Goal: Task Accomplishment & Management: Manage account settings

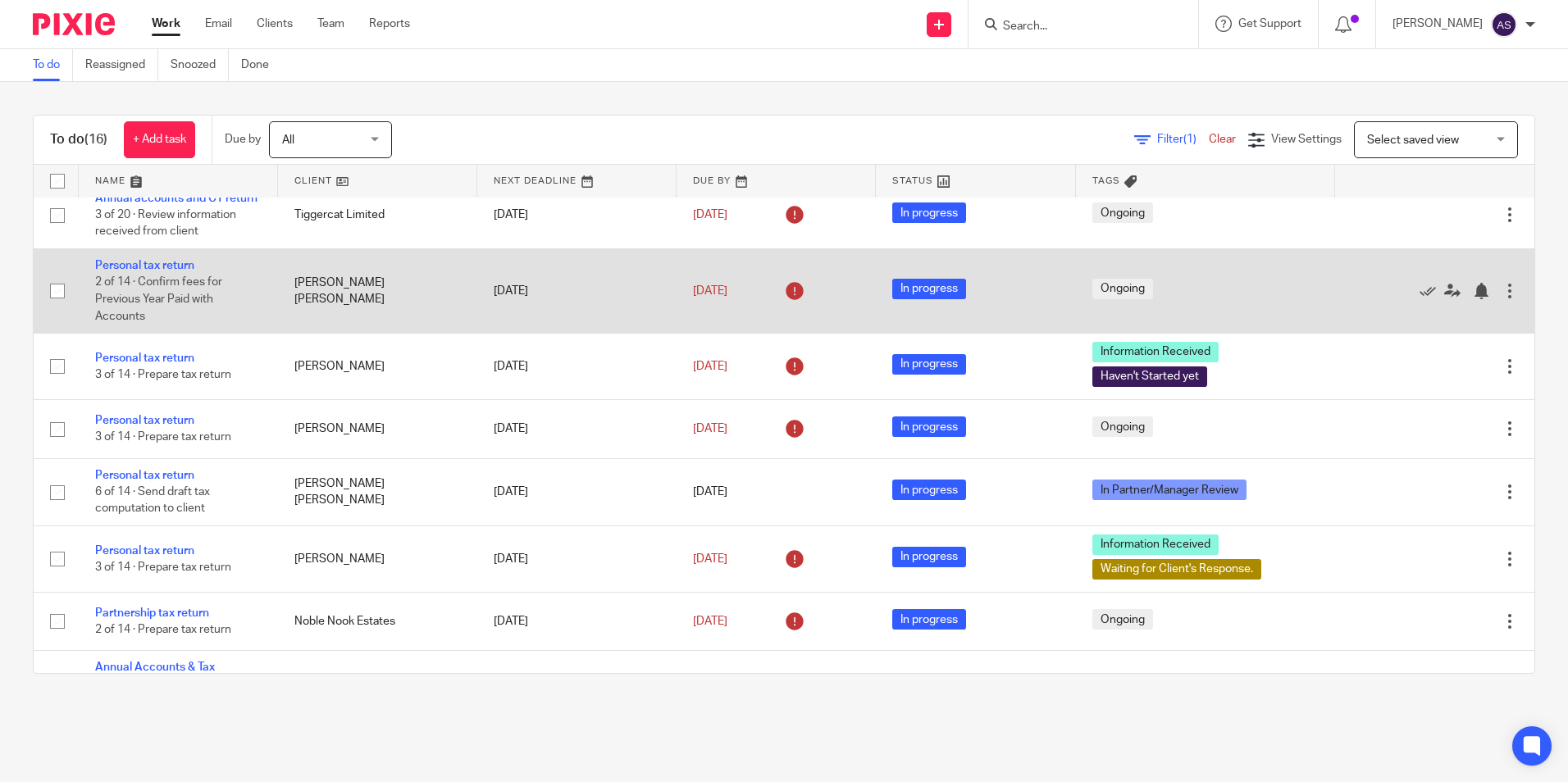
scroll to position [702, 0]
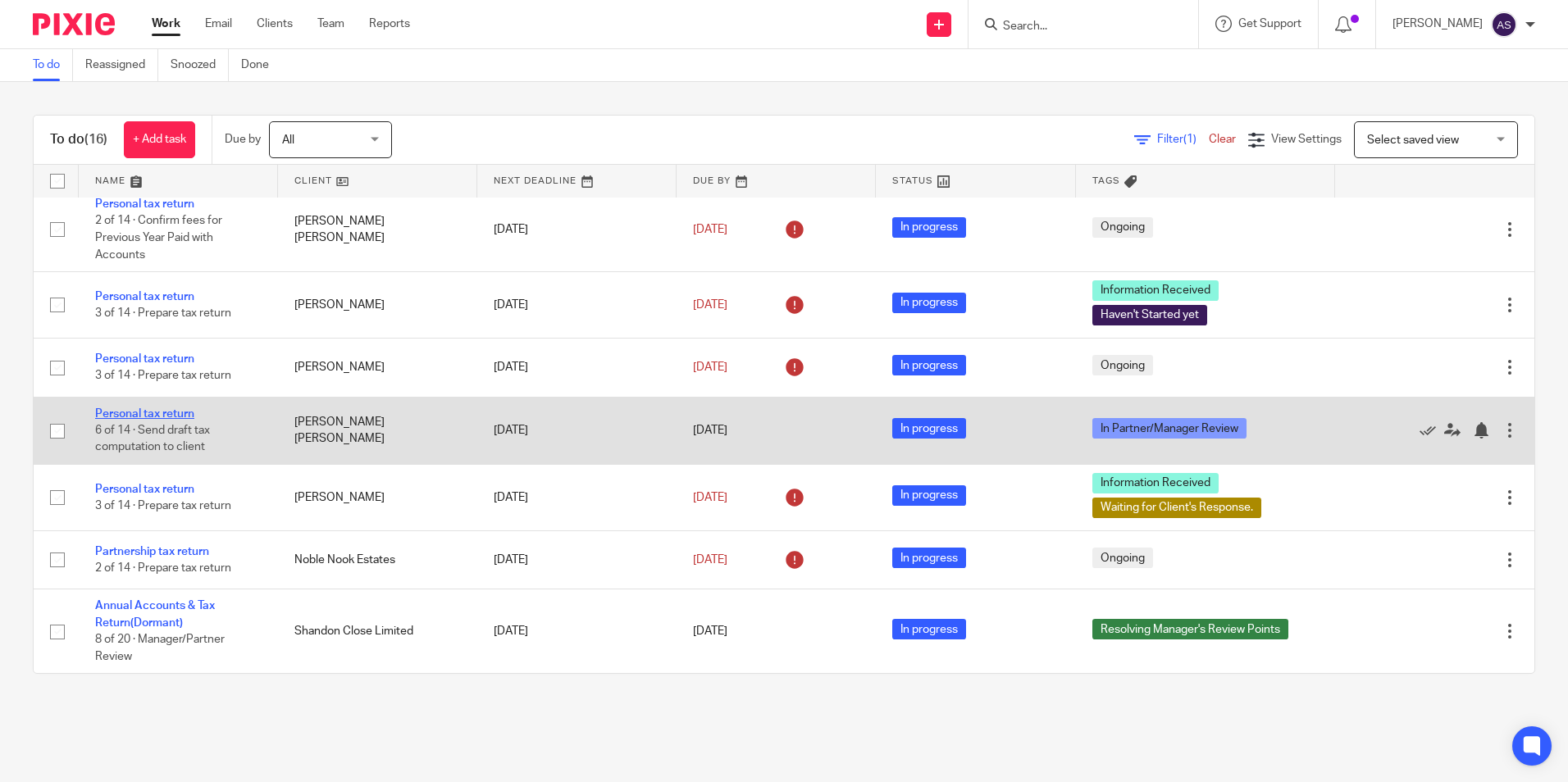
click at [138, 413] on link "Personal tax return" at bounding box center [144, 413] width 99 height 12
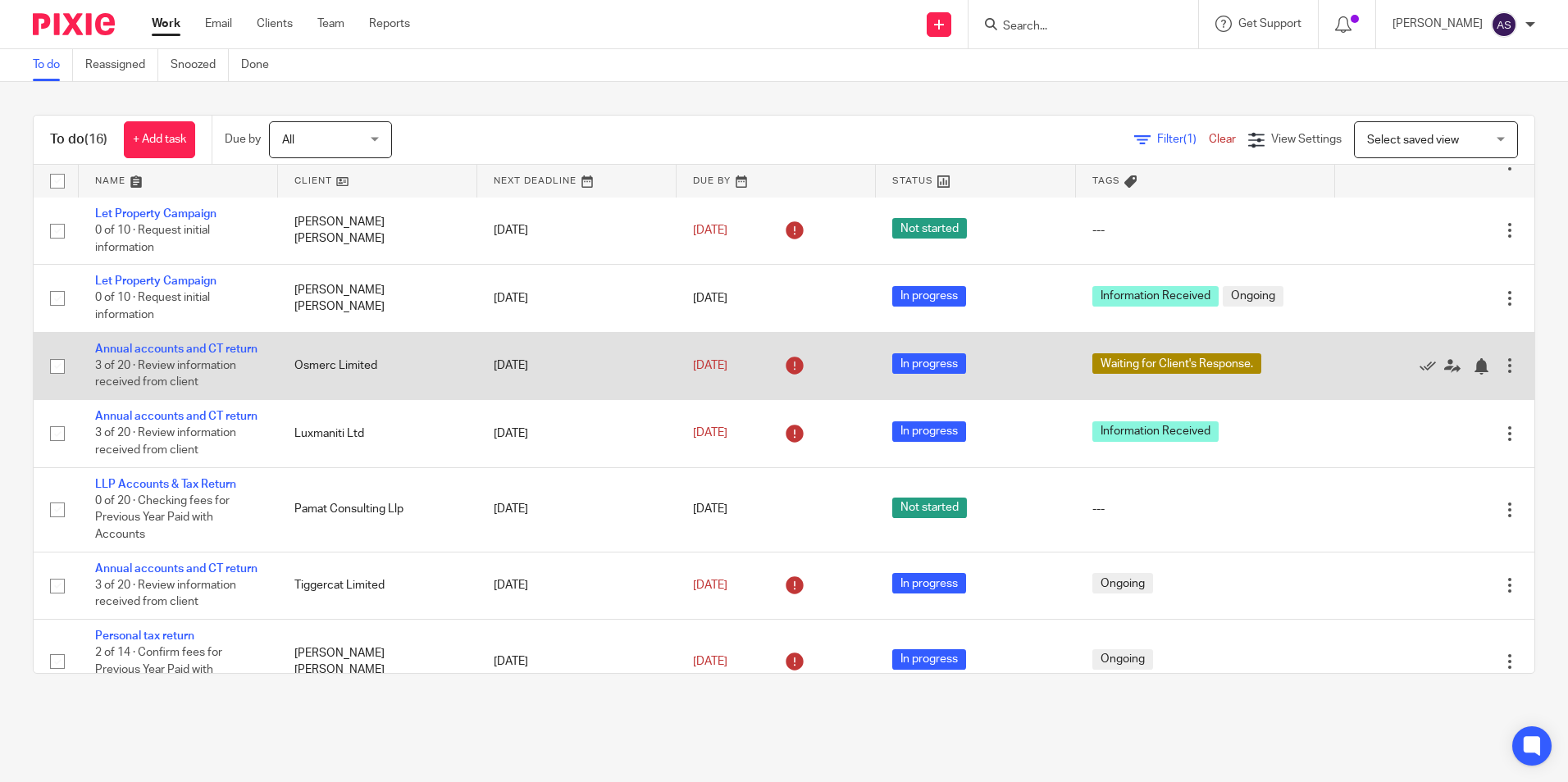
scroll to position [292, 0]
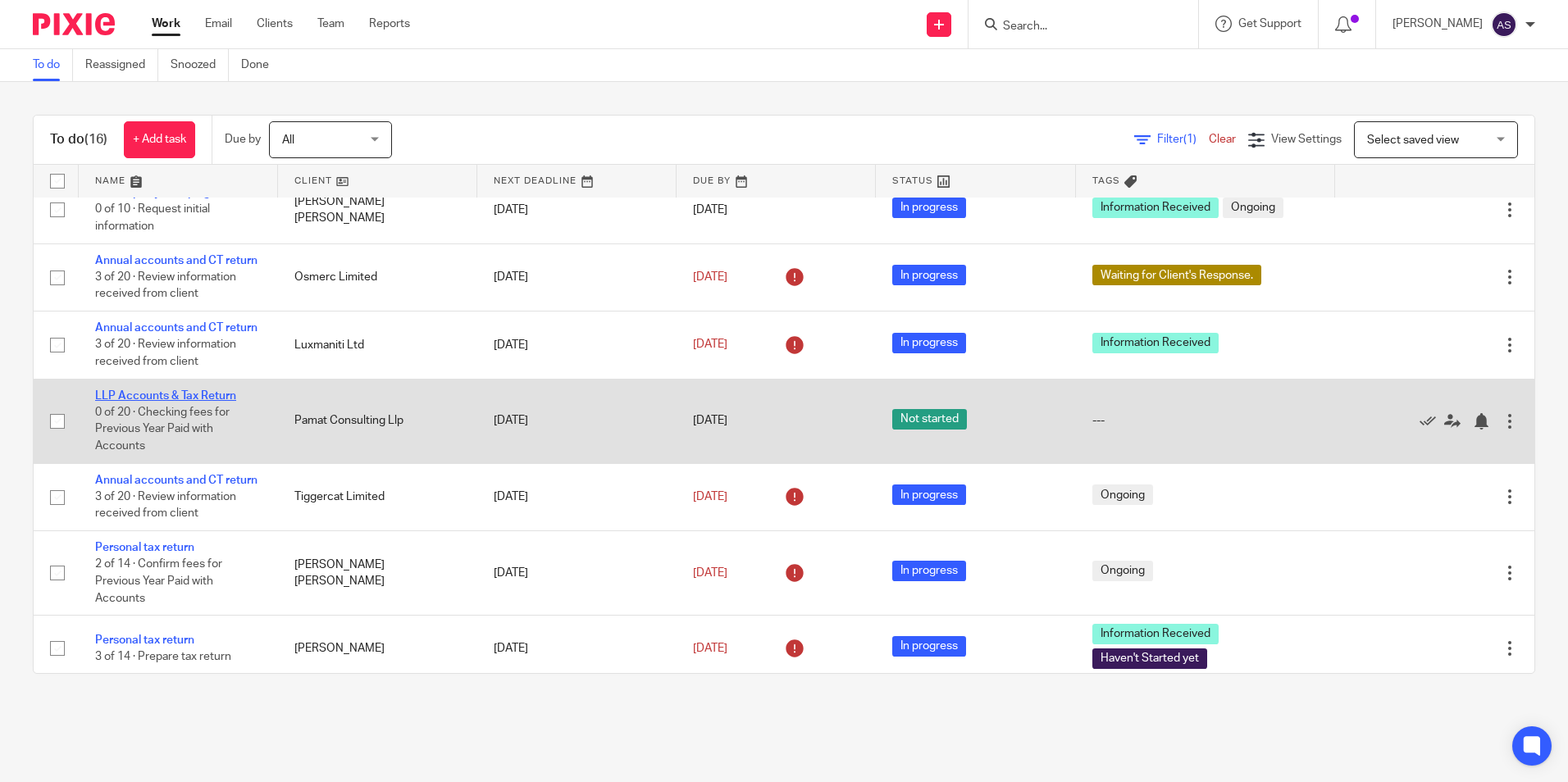
click at [146, 401] on link "LLP Accounts & Tax Return" at bounding box center [165, 396] width 141 height 12
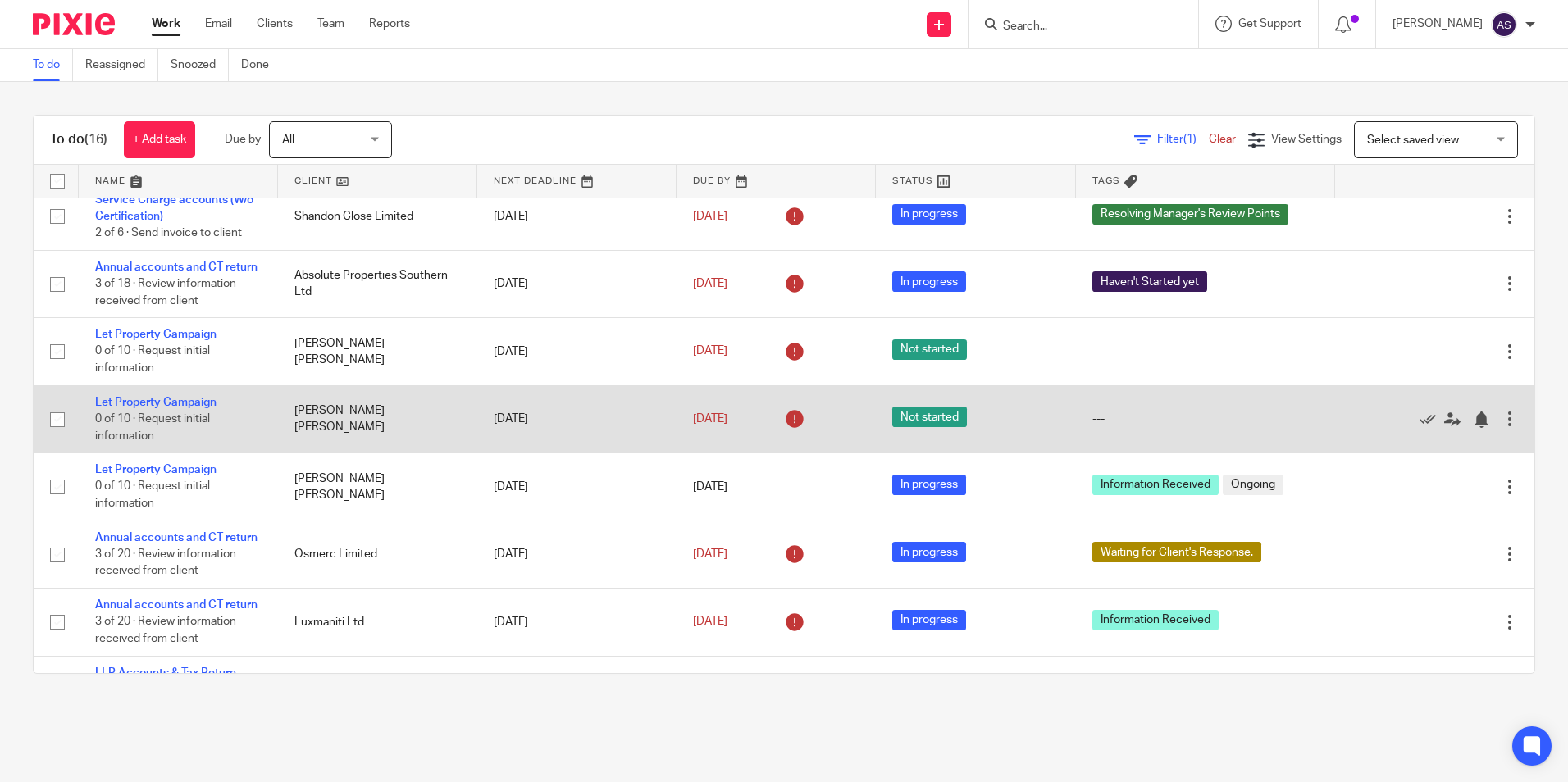
scroll to position [0, 0]
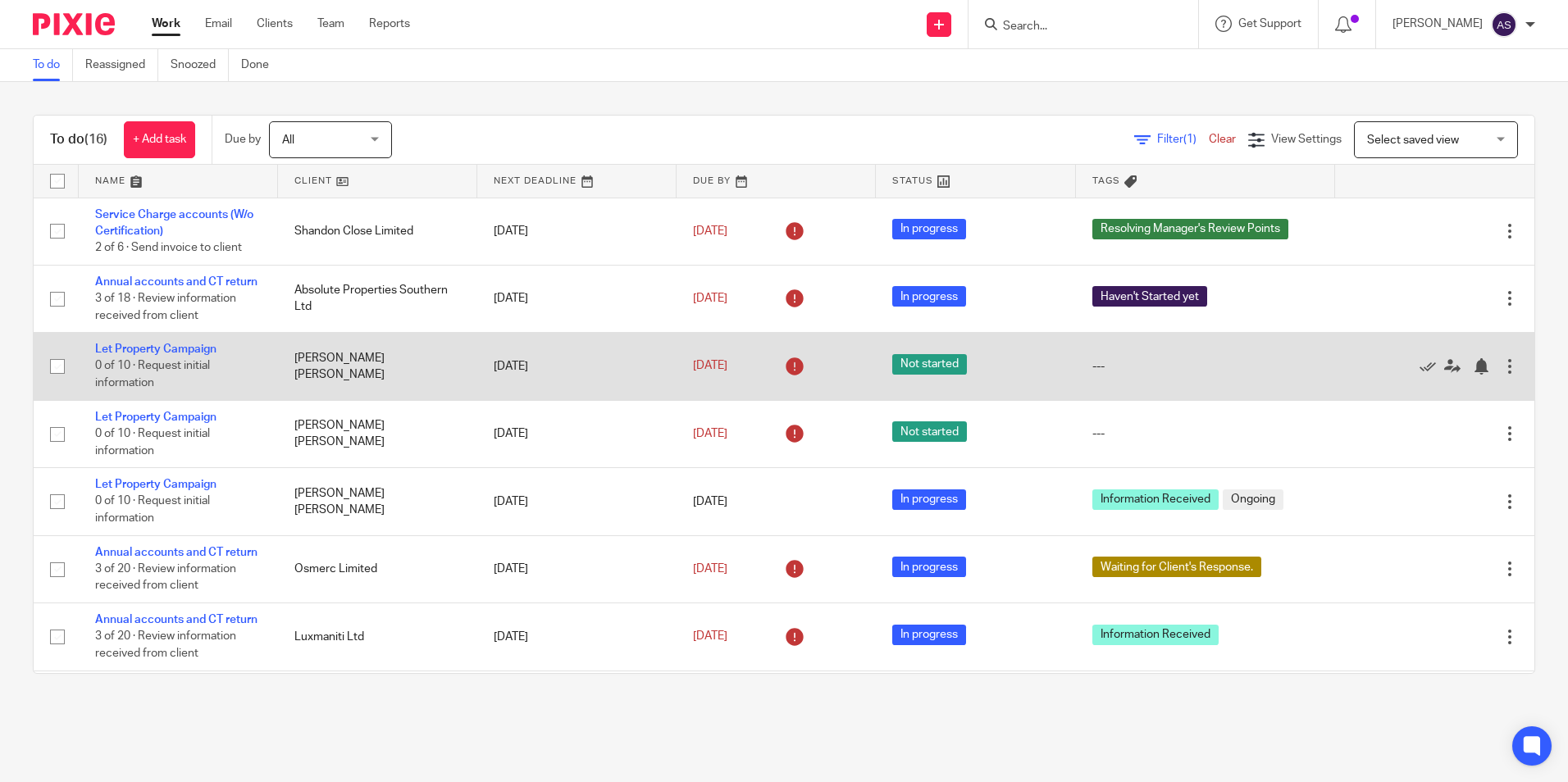
drag, startPoint x: 1085, startPoint y: 737, endPoint x: 1237, endPoint y: 402, distance: 367.9
click at [1086, 736] on main "To do Reassigned Snoozed Done To do (16) + Add task Due by All All Today Tomorr…" at bounding box center [784, 391] width 1568 height 782
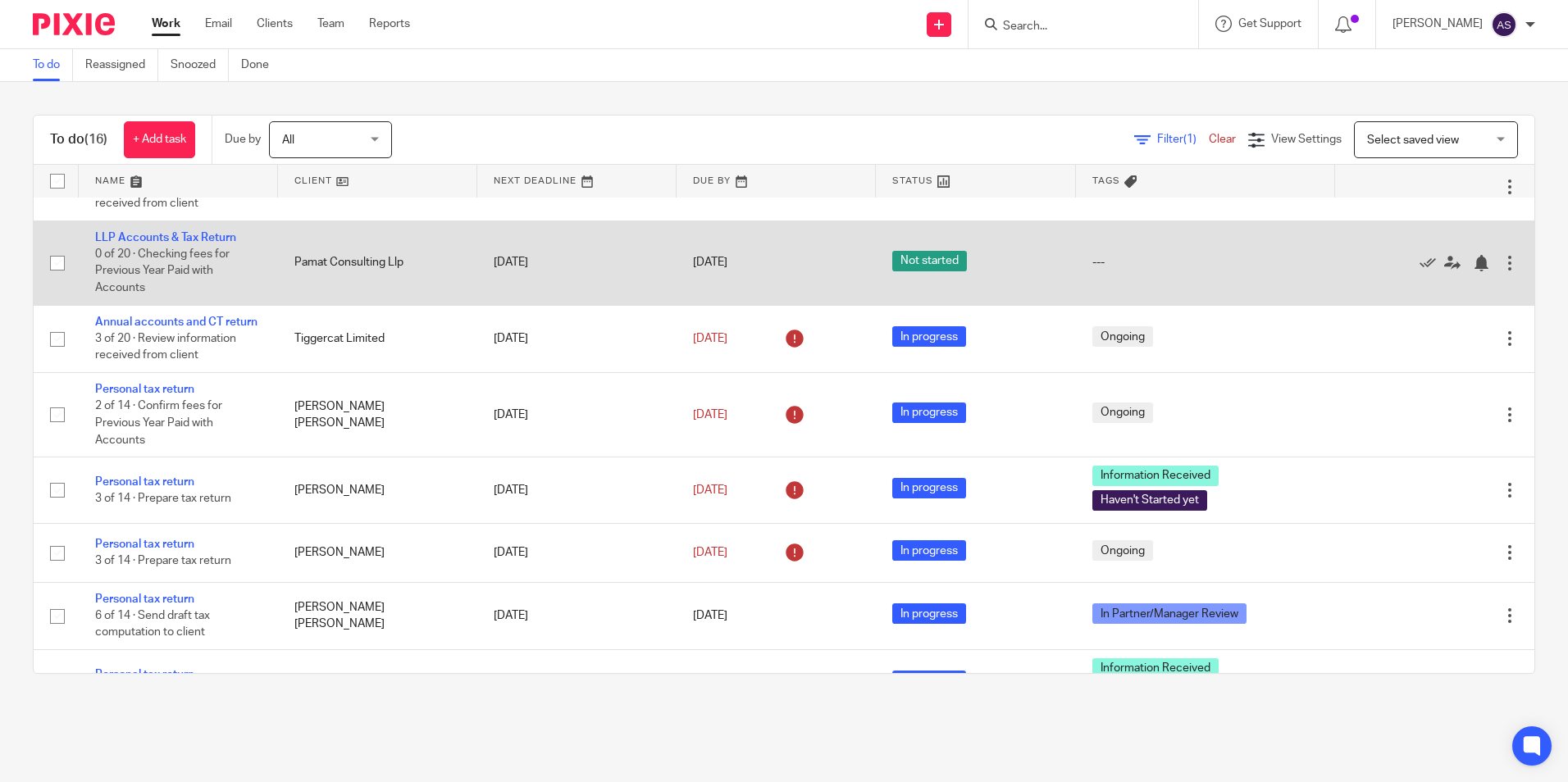
scroll to position [410, 0]
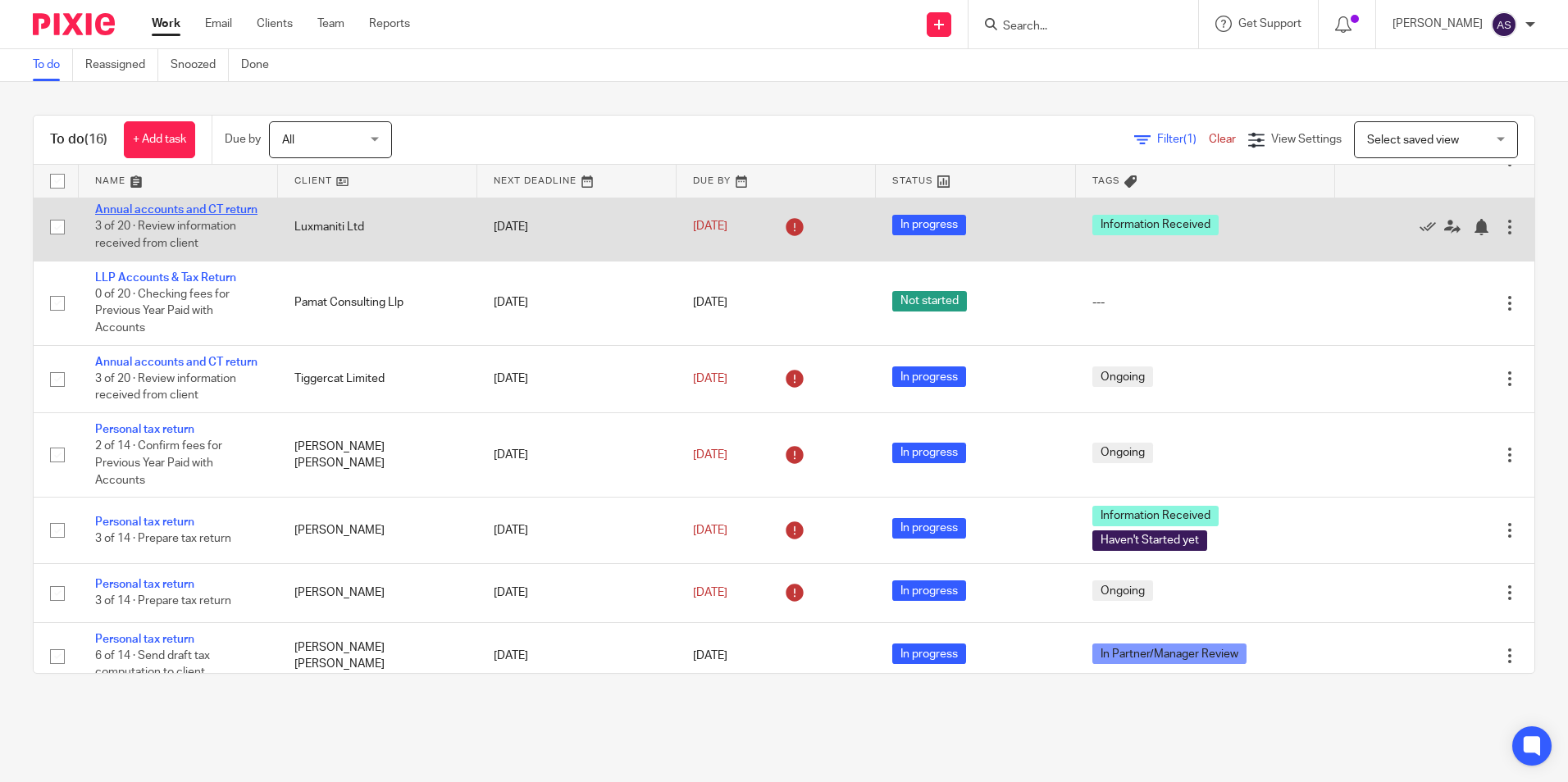
click at [138, 216] on link "Annual accounts and CT return" at bounding box center [176, 209] width 162 height 12
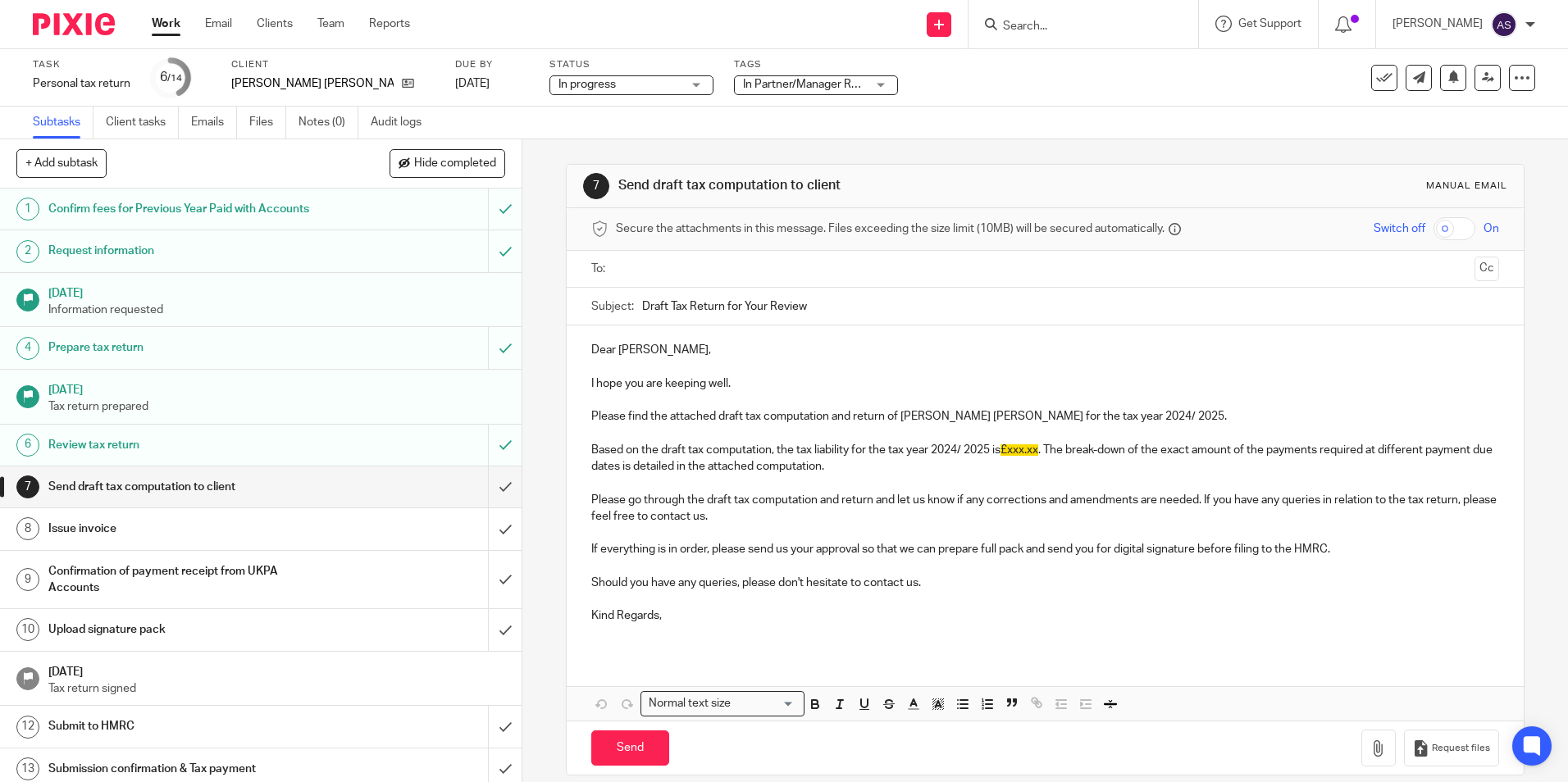
drag, startPoint x: 637, startPoint y: 305, endPoint x: 811, endPoint y: 309, distance: 174.0
click at [811, 309] on input "Draft Tax Return for Your Review" at bounding box center [1070, 306] width 856 height 37
drag, startPoint x: 910, startPoint y: 597, endPoint x: 934, endPoint y: 639, distance: 48.4
click at [910, 597] on p at bounding box center [1044, 599] width 907 height 16
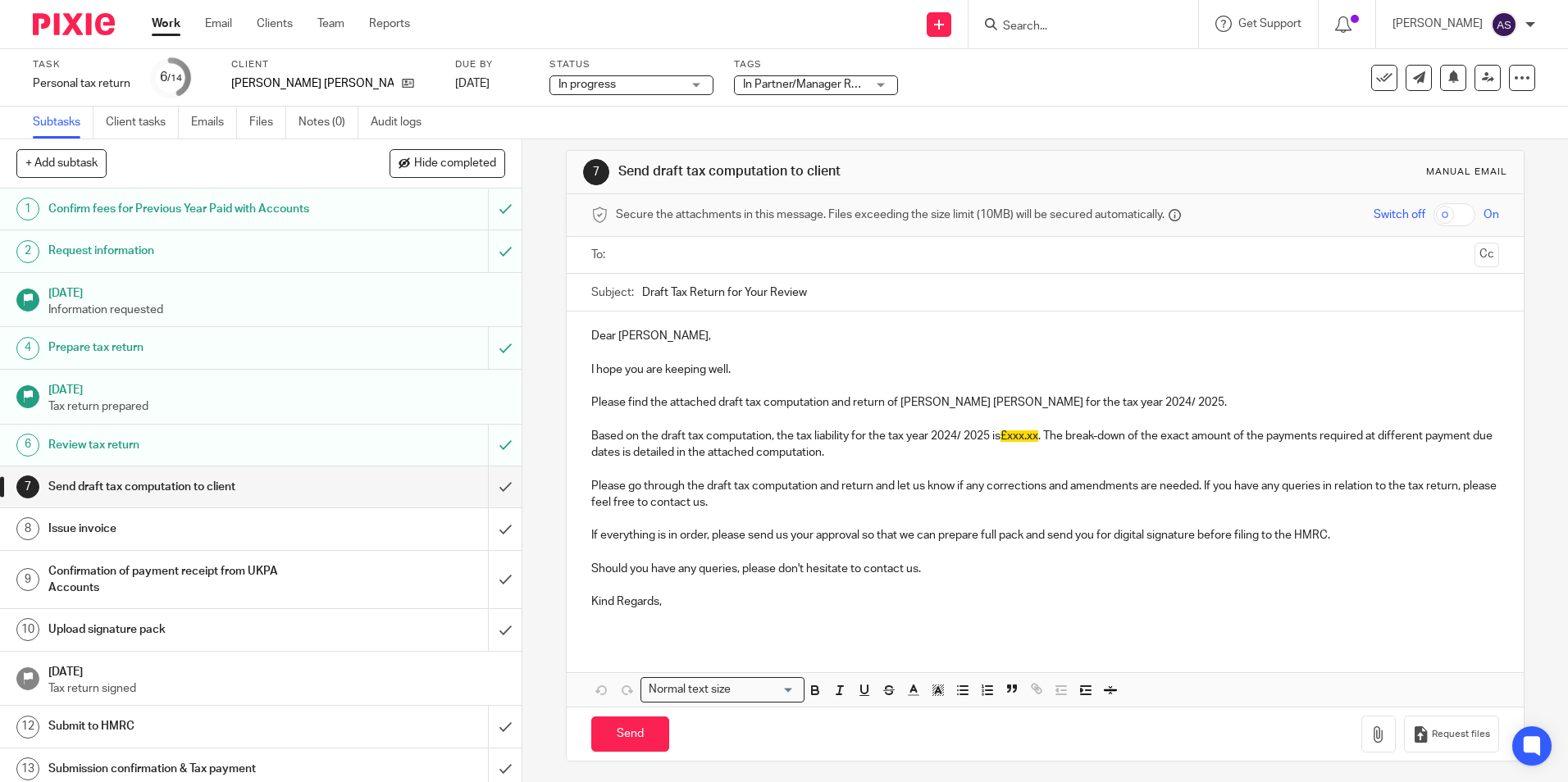
scroll to position [18, 0]
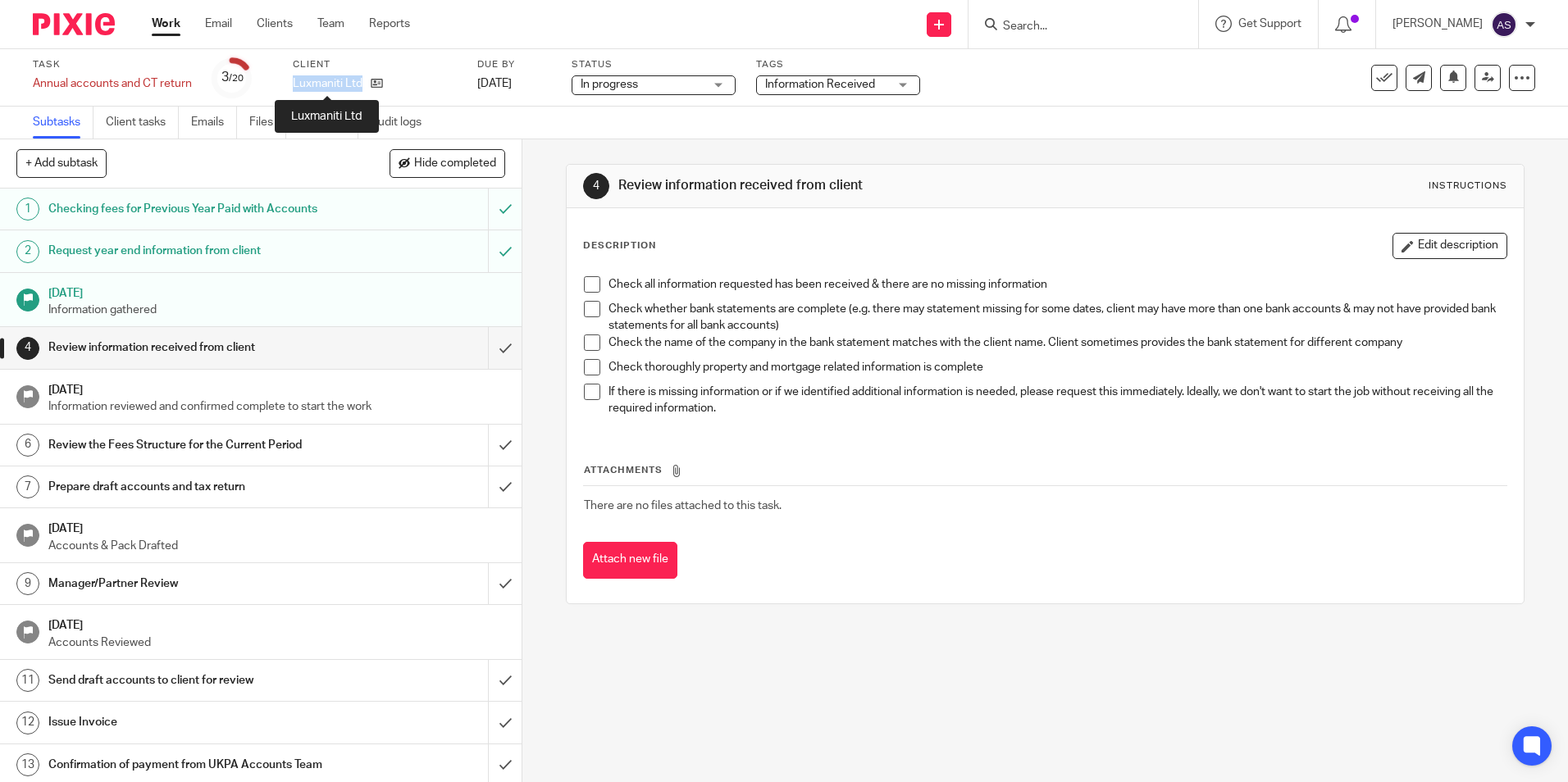
drag, startPoint x: 293, startPoint y: 80, endPoint x: 361, endPoint y: 85, distance: 68.2
click at [361, 85] on p "Luxmaniti Ltd" at bounding box center [327, 84] width 70 height 16
drag, startPoint x: 361, startPoint y: 85, endPoint x: 606, endPoint y: 122, distance: 247.8
click at [606, 122] on div "Subtasks Client tasks Emails Files Notes (0) Audit logs" at bounding box center [784, 123] width 1568 height 33
click at [979, 453] on div "Attachments There are no files attached to this task. Attach new file" at bounding box center [1044, 504] width 923 height 149
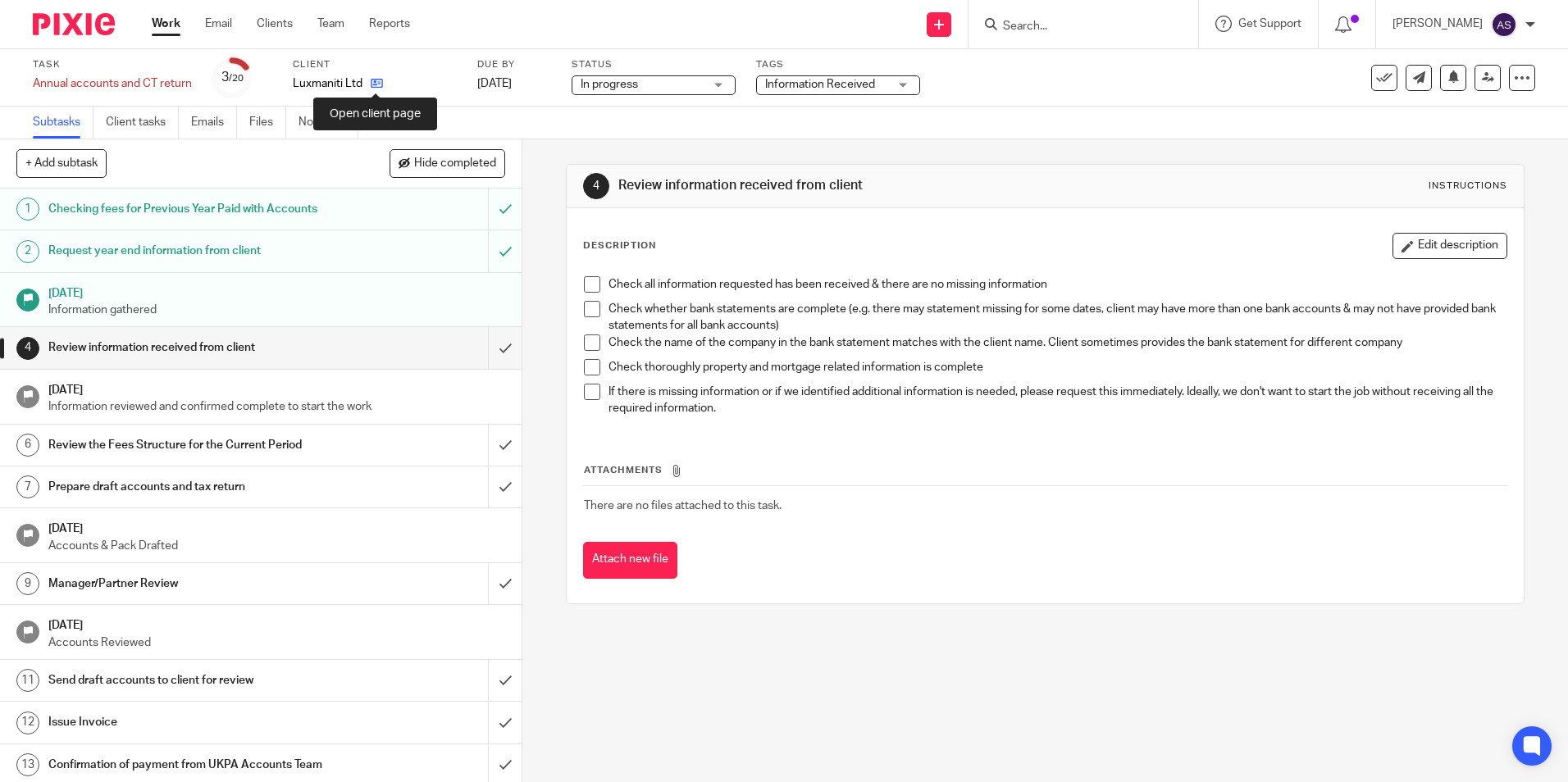
click at [374, 86] on icon at bounding box center [377, 84] width 13 height 13
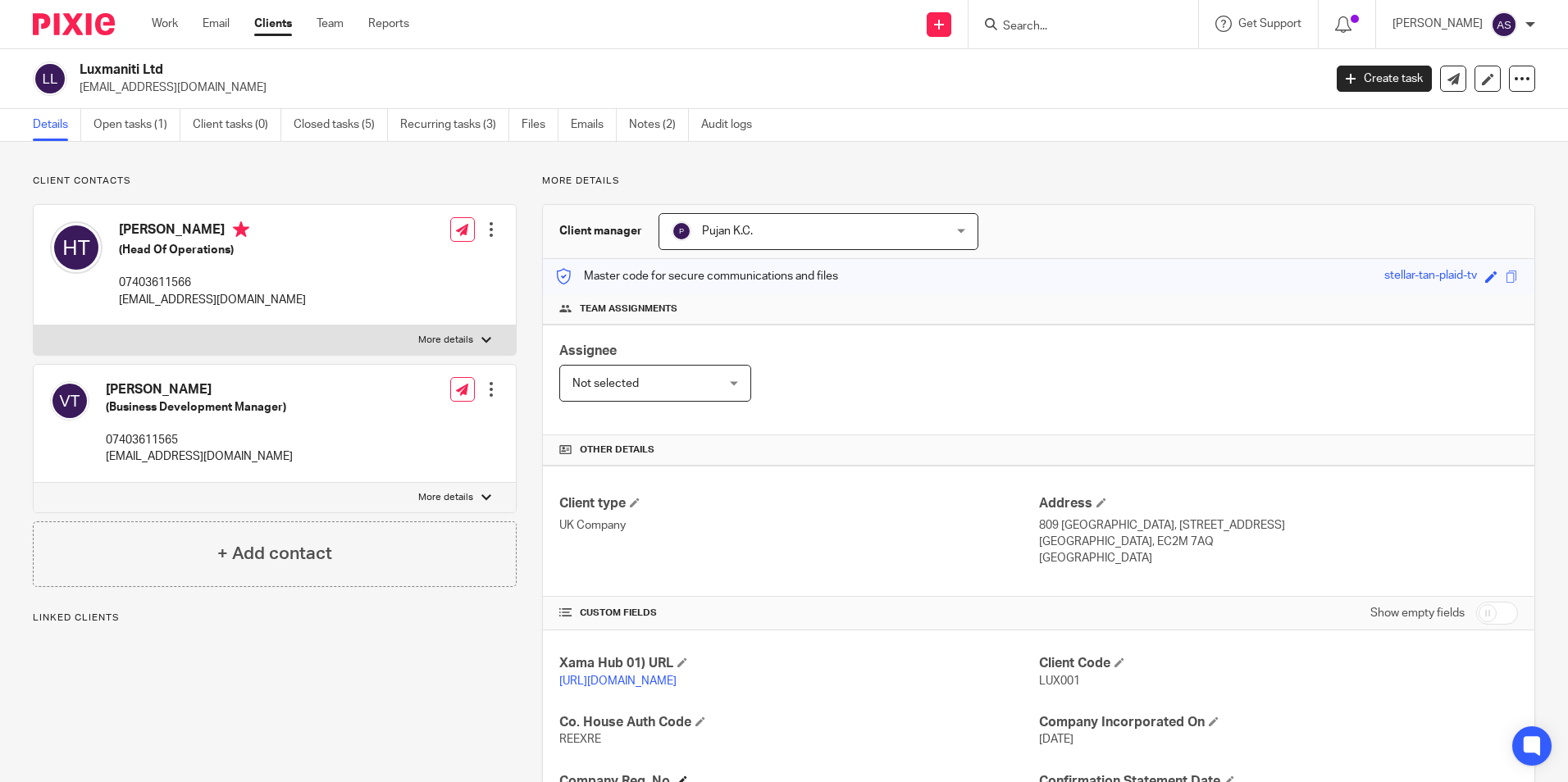
scroll to position [276, 0]
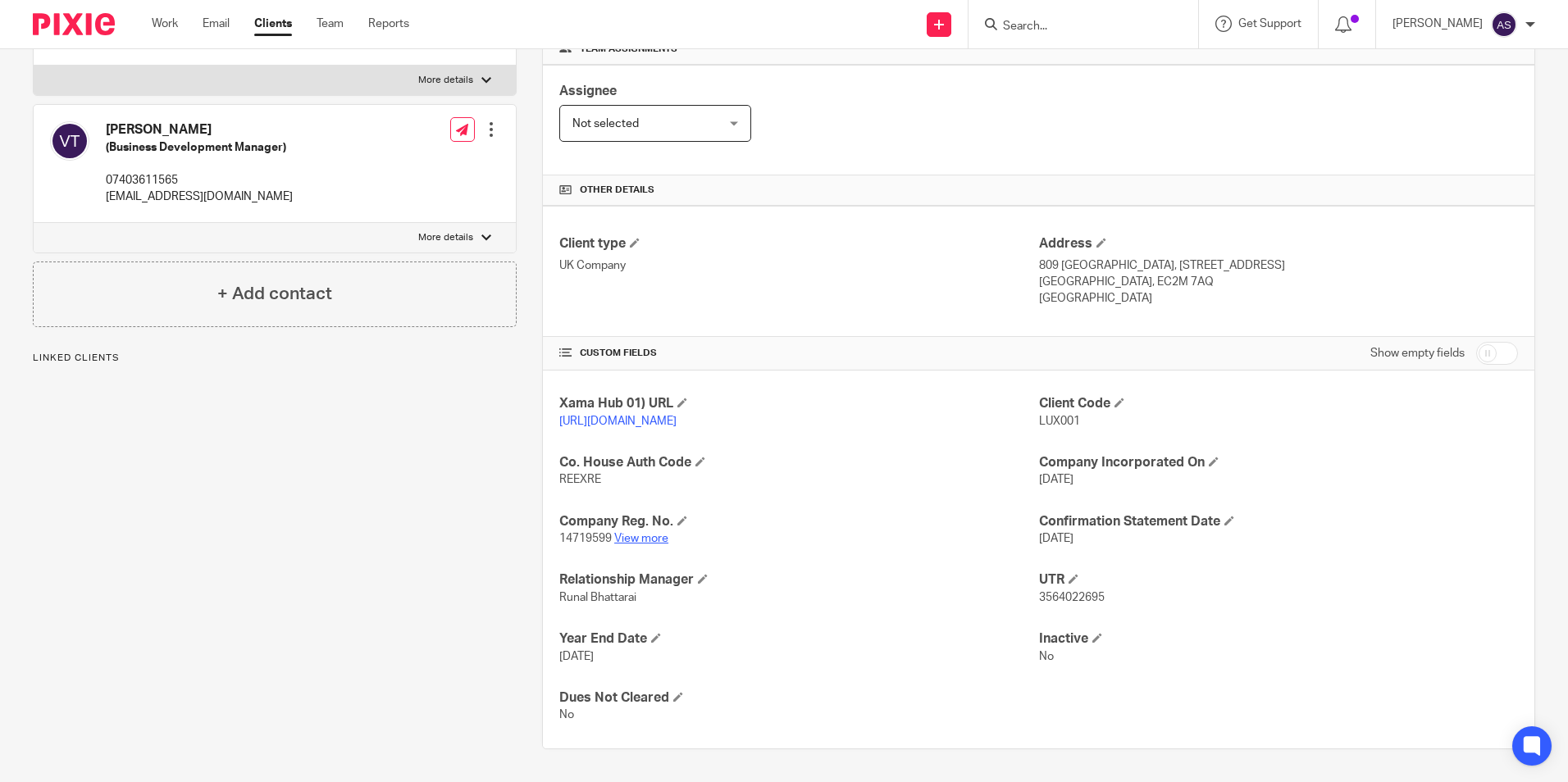
click at [641, 543] on link "View more" at bounding box center [640, 538] width 54 height 12
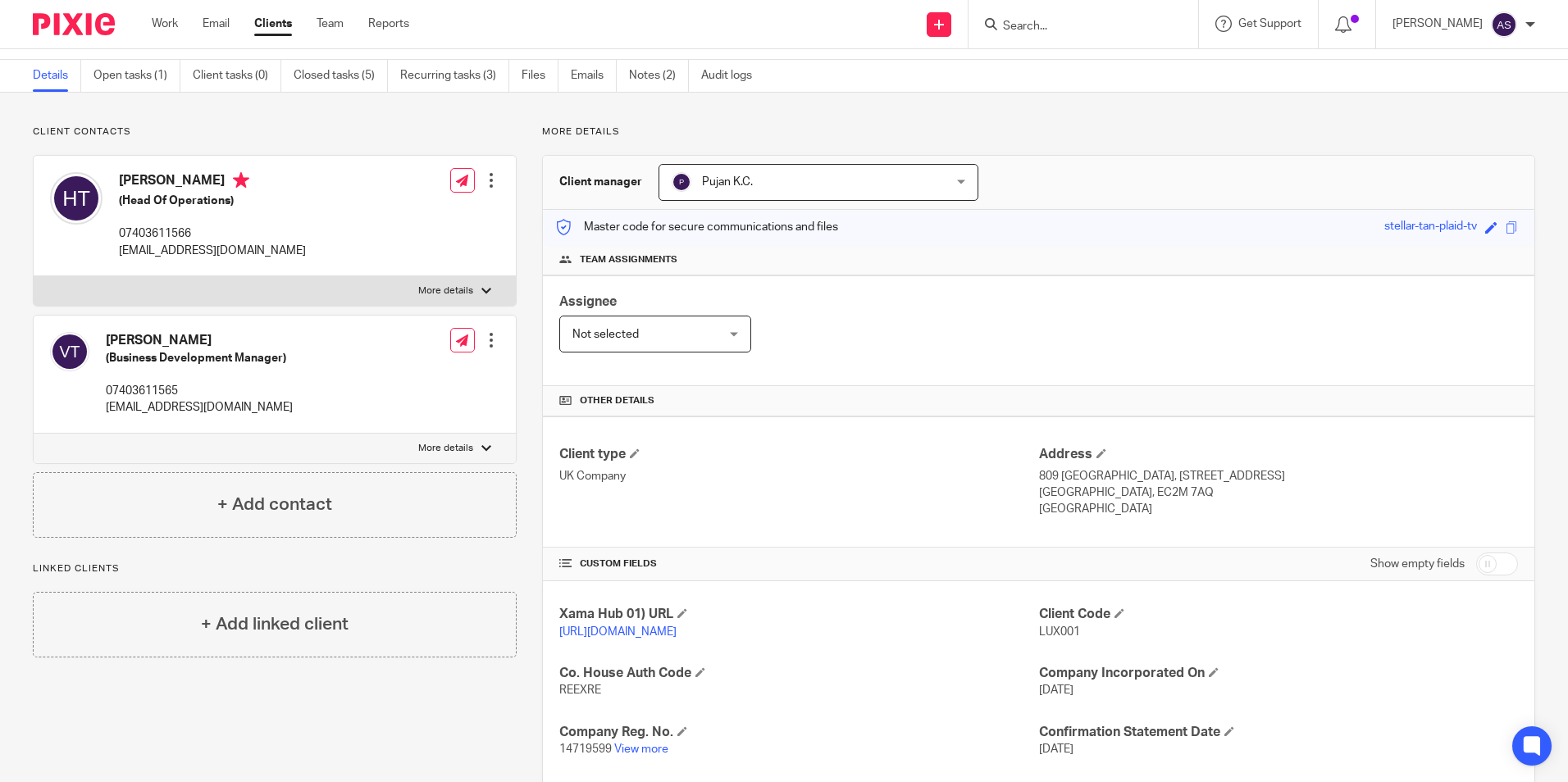
scroll to position [0, 0]
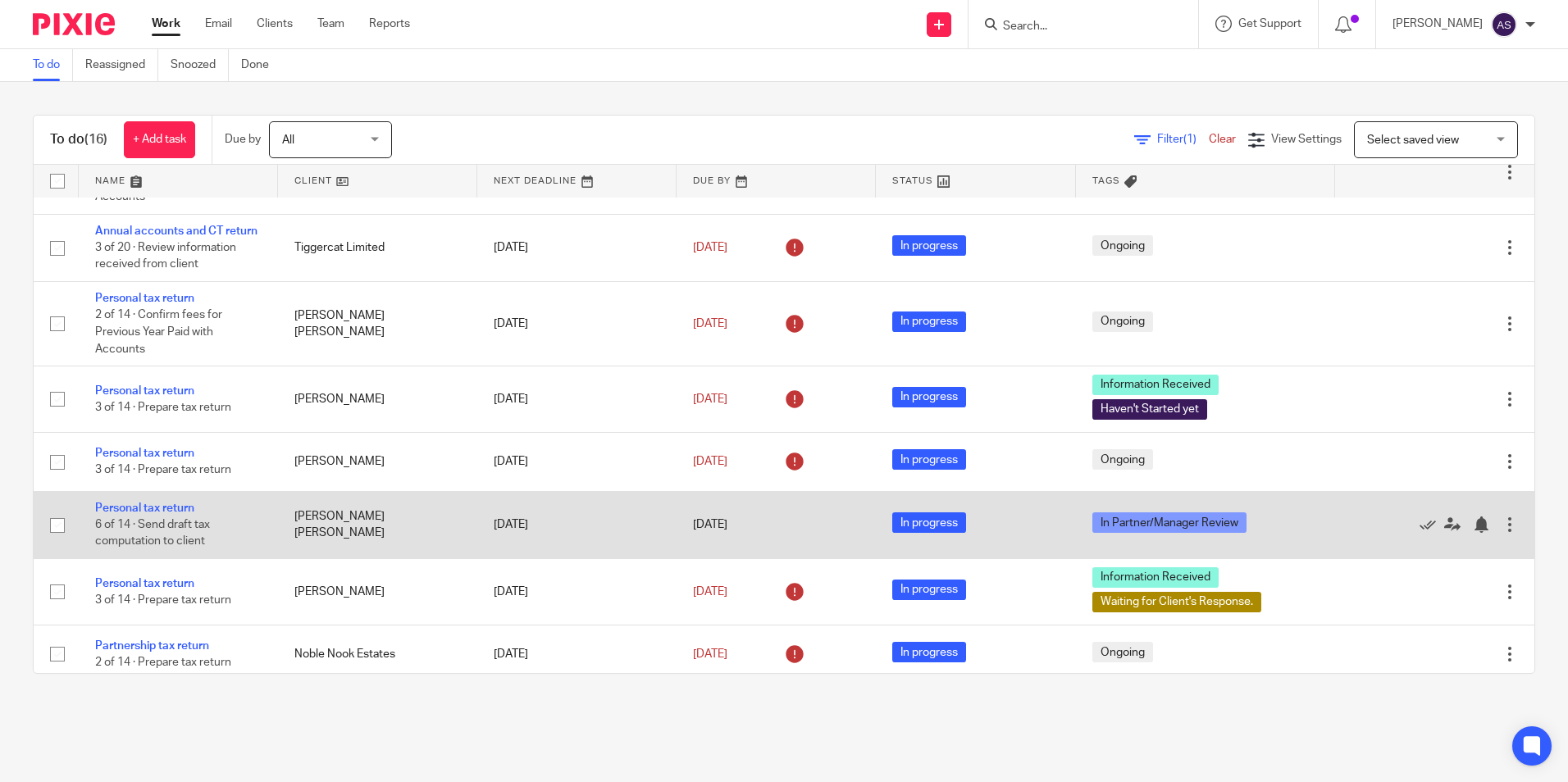
scroll to position [538, 0]
